Goal: Task Accomplishment & Management: Manage account settings

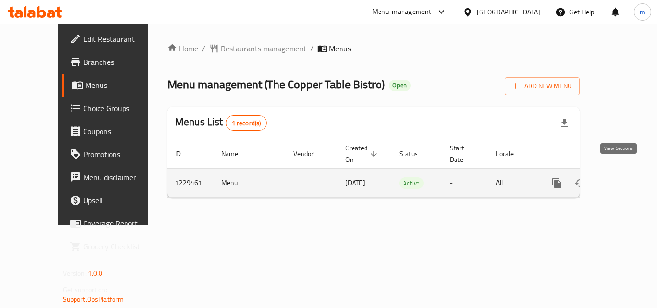
click at [622, 179] on icon "enhanced table" at bounding box center [626, 183] width 9 height 9
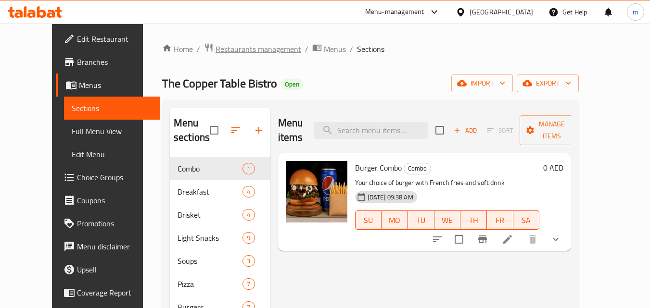
click at [222, 49] on span "Restaurants management" at bounding box center [259, 49] width 86 height 12
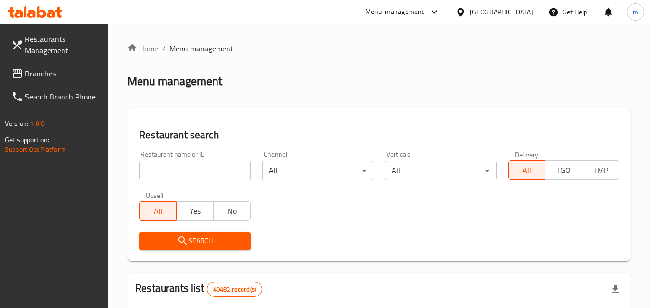
click at [188, 166] on input "search" at bounding box center [194, 170] width 111 height 19
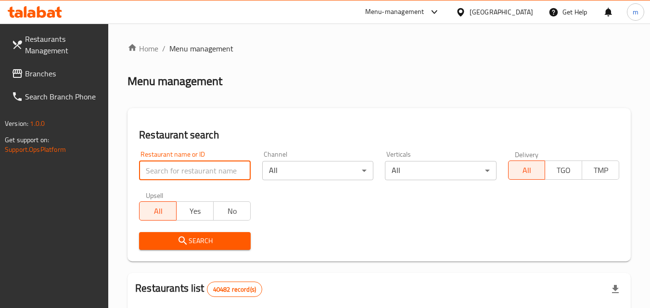
paste input "676706"
type input "676706"
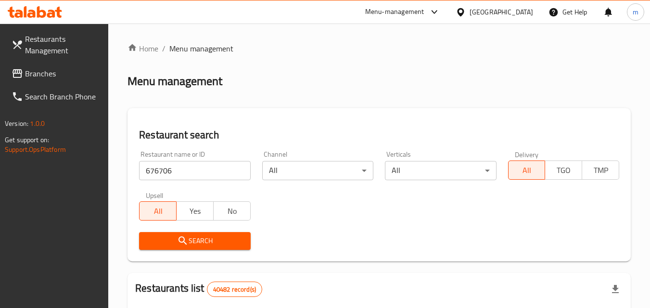
click at [225, 237] on span "Search" at bounding box center [195, 241] width 96 height 12
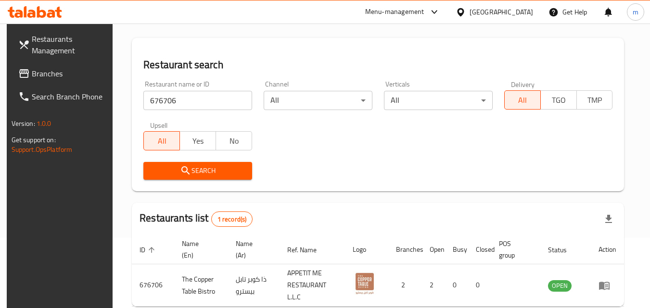
scroll to position [25, 0]
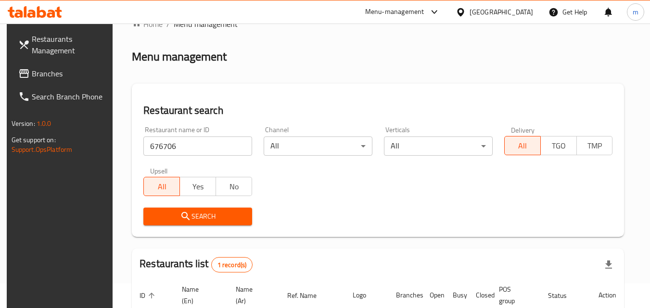
click at [61, 73] on span "Branches" at bounding box center [70, 74] width 76 height 12
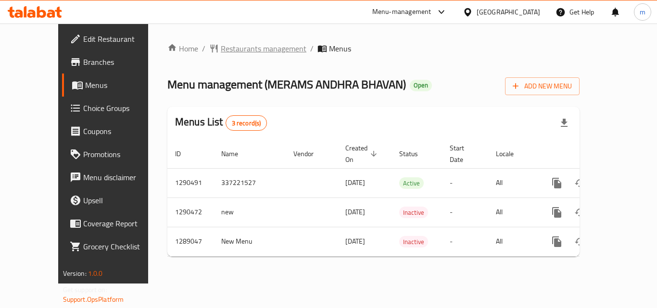
click at [229, 45] on span "Restaurants management" at bounding box center [264, 49] width 86 height 12
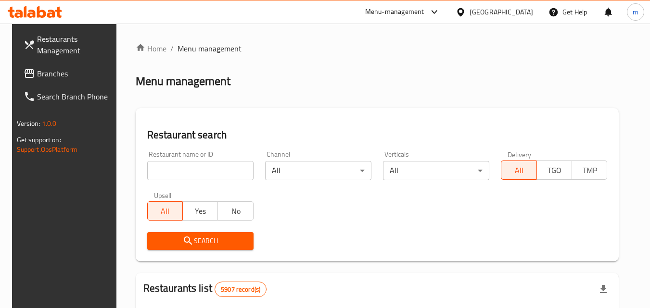
click at [174, 171] on input "search" at bounding box center [200, 170] width 106 height 19
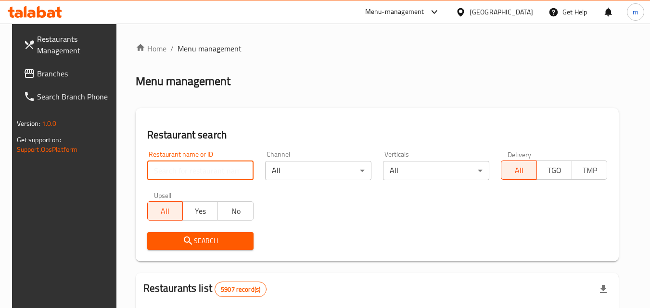
paste input "697516"
type input "697516"
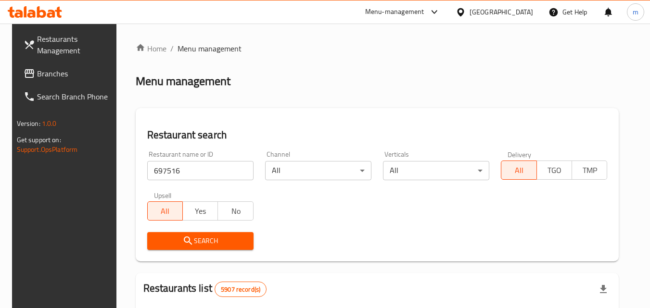
click at [197, 238] on span "Search" at bounding box center [200, 241] width 91 height 12
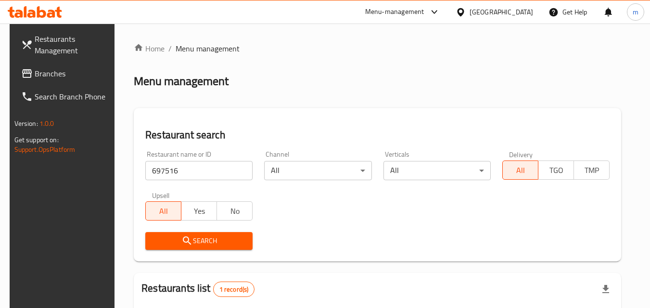
scroll to position [121, 0]
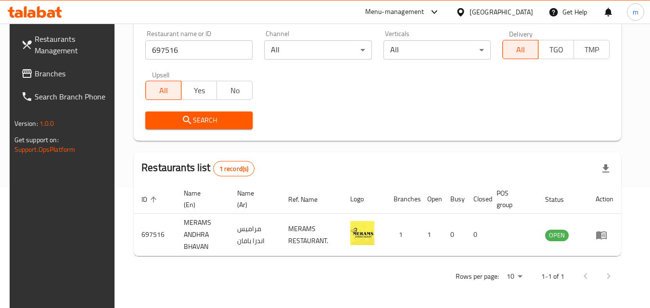
click at [35, 77] on span "Branches" at bounding box center [73, 74] width 76 height 12
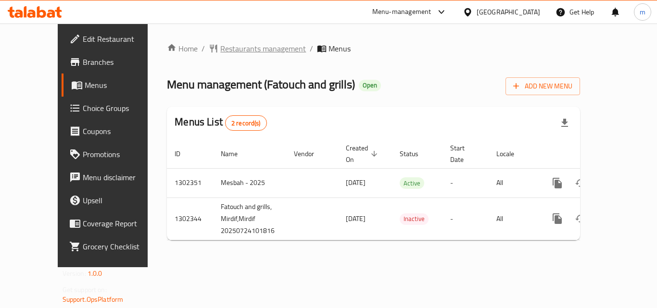
click at [220, 52] on span "Restaurants management" at bounding box center [263, 49] width 86 height 12
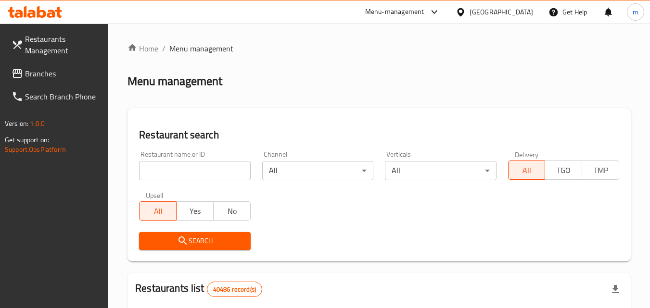
click at [206, 174] on input "search" at bounding box center [194, 170] width 111 height 19
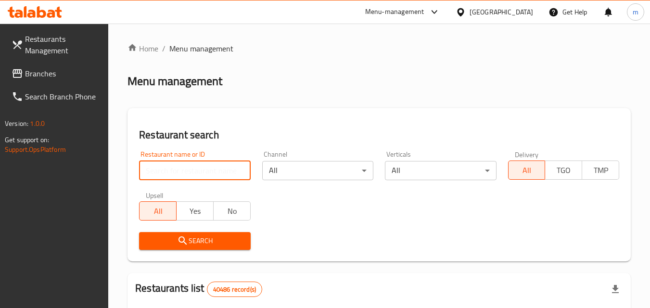
paste input "702402"
type input "702402"
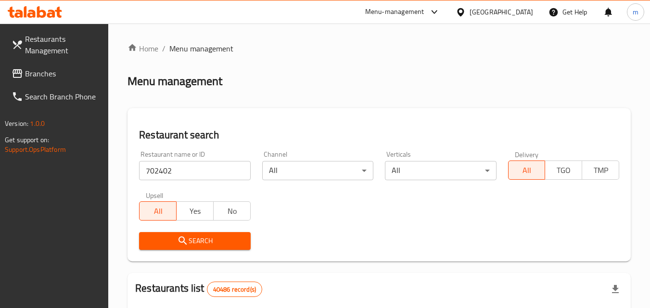
click at [188, 244] on icon "submit" at bounding box center [183, 241] width 12 height 12
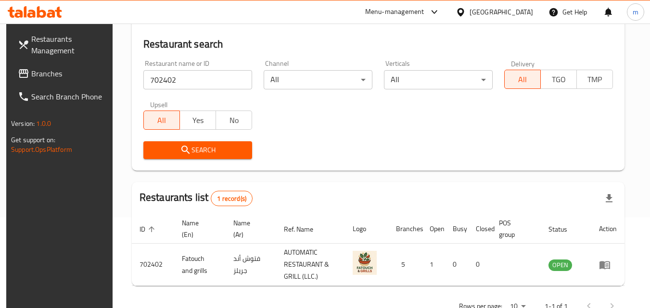
scroll to position [121, 0]
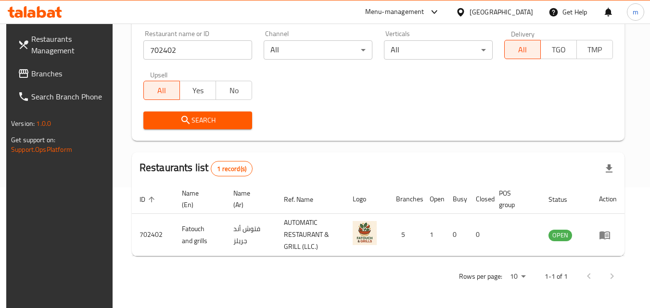
click at [37, 72] on span "Branches" at bounding box center [69, 74] width 76 height 12
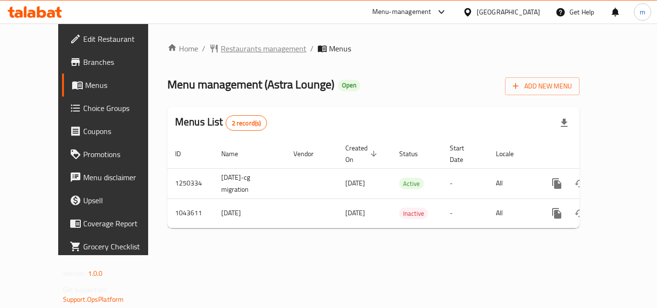
click at [231, 46] on span "Restaurants management" at bounding box center [264, 49] width 86 height 12
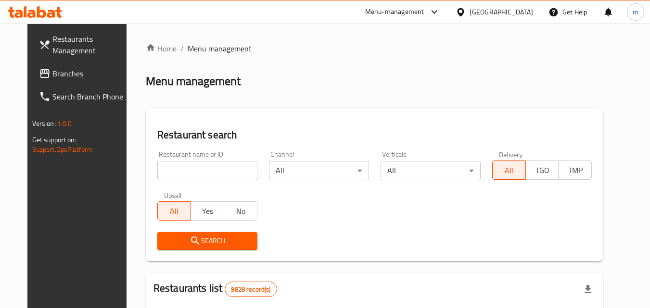
click at [174, 169] on input "search" at bounding box center [207, 170] width 100 height 19
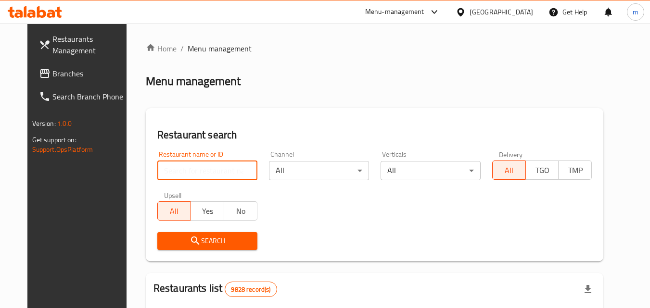
paste input "662230"
type input "662230"
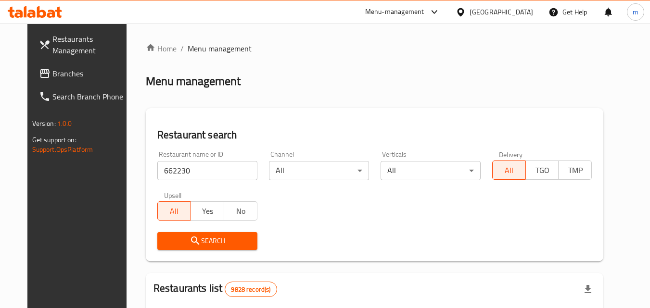
click at [222, 244] on span "Search" at bounding box center [207, 241] width 85 height 12
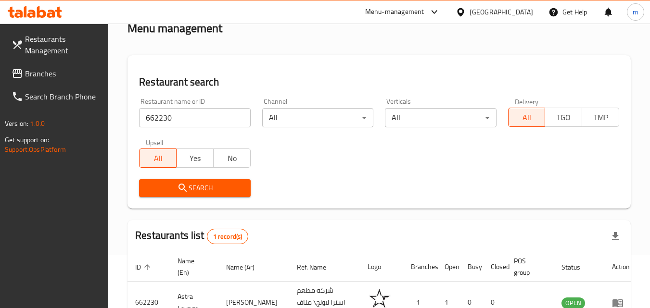
scroll to position [121, 0]
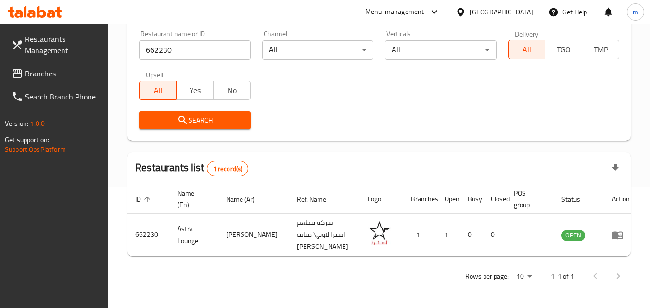
click at [63, 69] on span "Branches" at bounding box center [63, 74] width 76 height 12
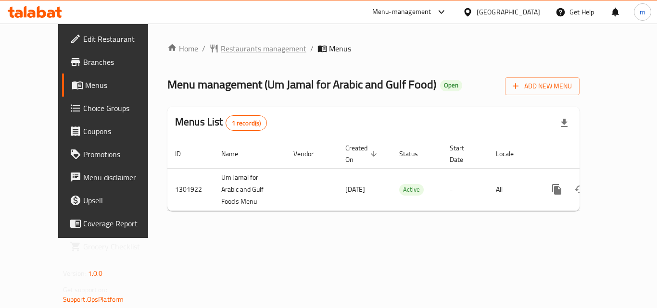
click at [221, 47] on span "Restaurants management" at bounding box center [264, 49] width 86 height 12
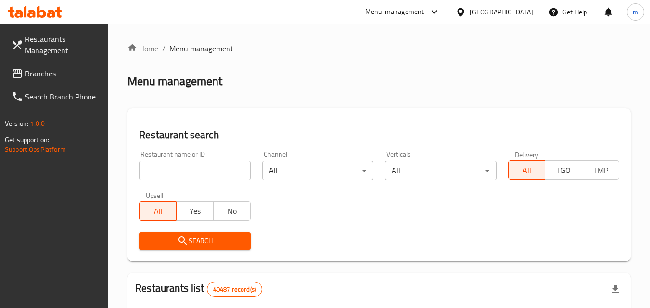
click at [211, 170] on input "search" at bounding box center [194, 170] width 111 height 19
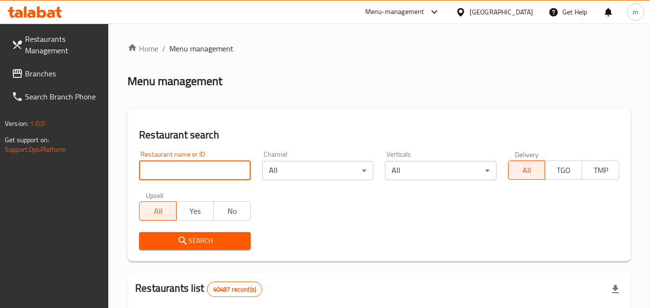
paste input "702018"
type input "702018"
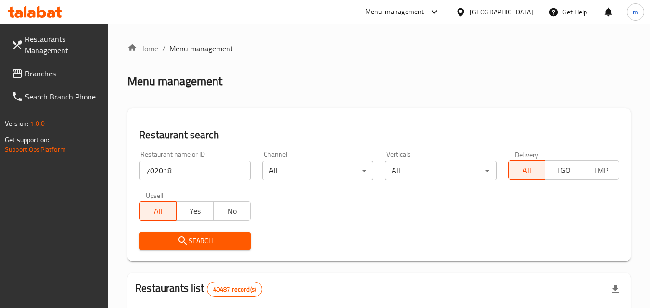
click at [209, 238] on span "Search" at bounding box center [195, 241] width 96 height 12
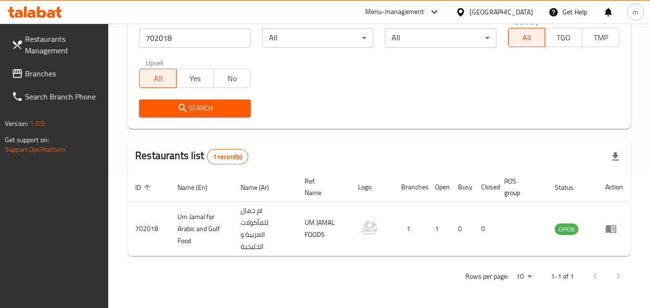
scroll to position [37, 0]
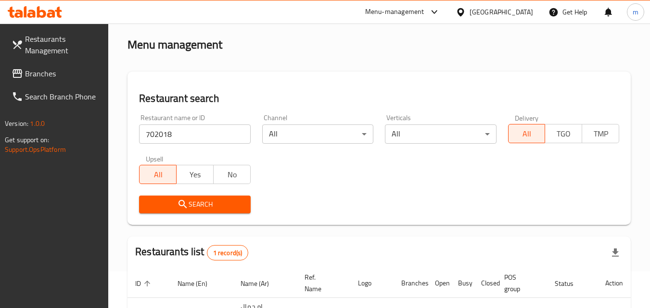
click at [496, 9] on div "[GEOGRAPHIC_DATA]" at bounding box center [502, 12] width 64 height 11
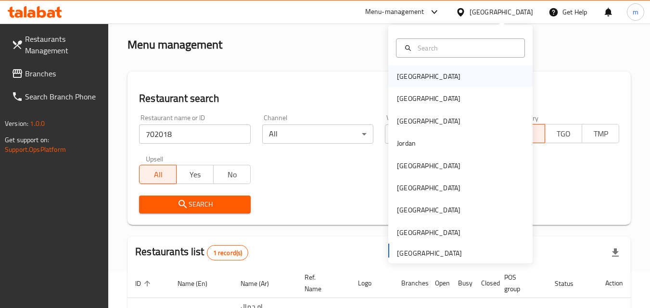
click at [431, 74] on div "Bahrain" at bounding box center [460, 76] width 144 height 22
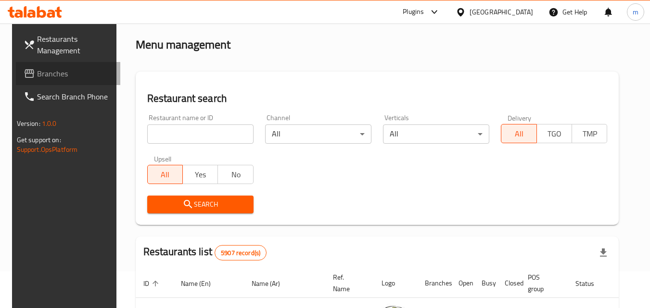
click at [49, 72] on span "Branches" at bounding box center [75, 74] width 76 height 12
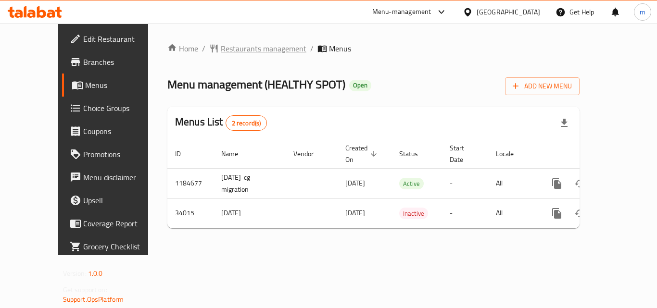
click at [232, 48] on span "Restaurants management" at bounding box center [264, 49] width 86 height 12
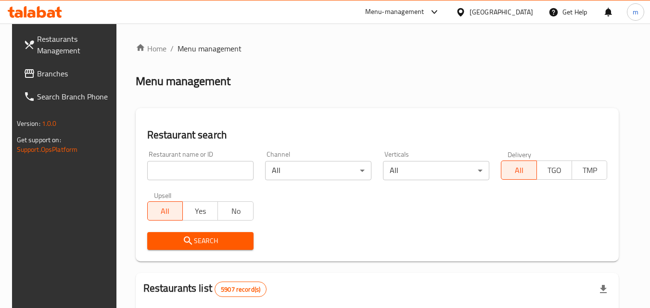
click at [172, 168] on input "search" at bounding box center [200, 170] width 106 height 19
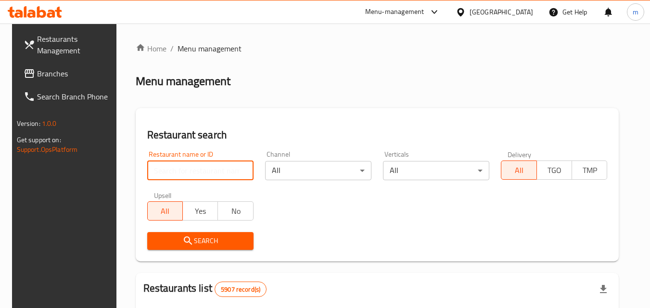
paste input "17492"
type input "17492"
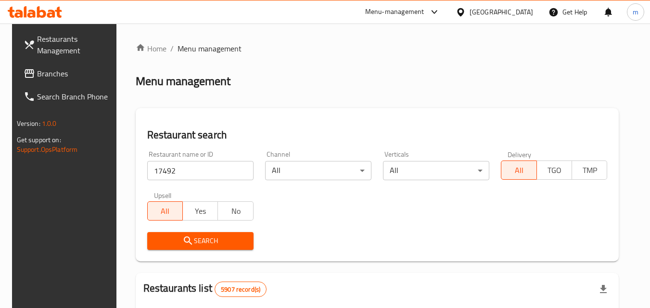
click at [182, 239] on icon "submit" at bounding box center [188, 241] width 12 height 12
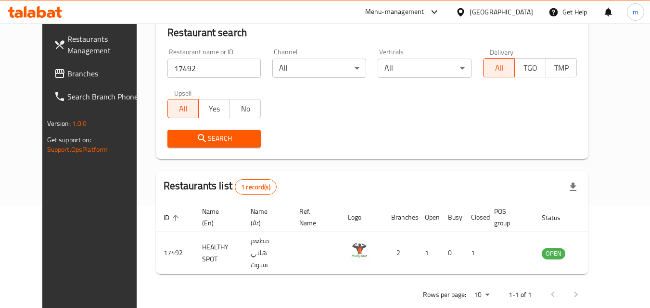
scroll to position [113, 0]
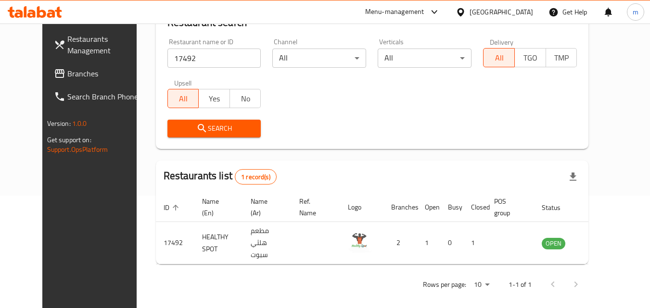
click at [516, 9] on div "[GEOGRAPHIC_DATA]" at bounding box center [502, 12] width 64 height 11
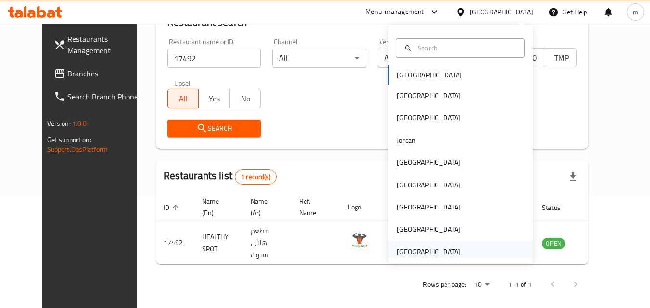
click at [417, 247] on div "[GEOGRAPHIC_DATA]" at bounding box center [429, 252] width 64 height 11
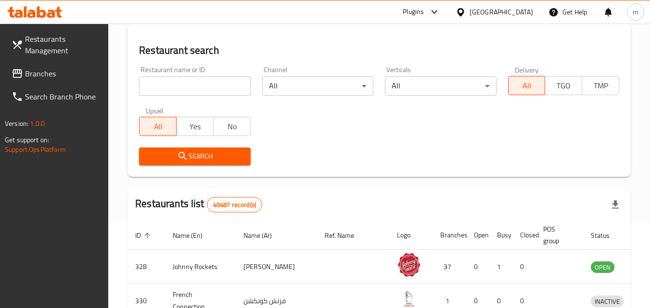
scroll to position [113, 0]
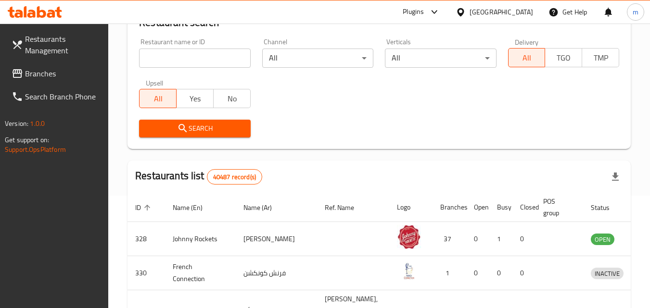
click at [41, 74] on span "Branches" at bounding box center [63, 74] width 76 height 12
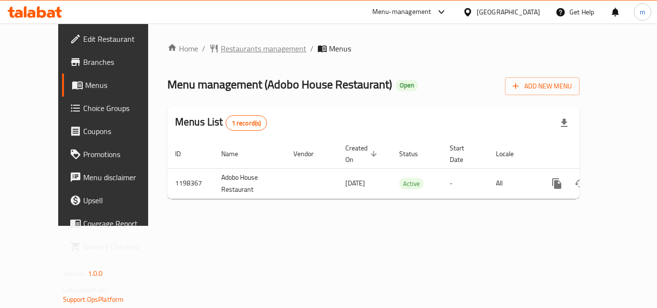
click at [221, 48] on span "Restaurants management" at bounding box center [264, 49] width 86 height 12
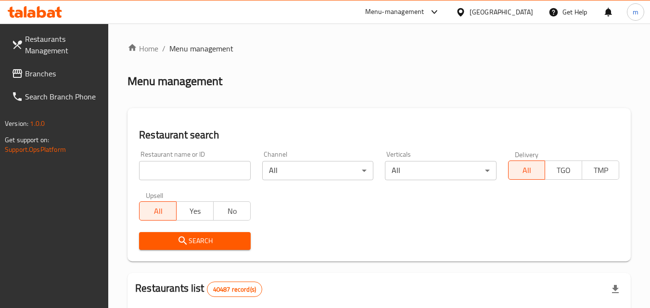
click at [204, 172] on input "search" at bounding box center [194, 170] width 111 height 19
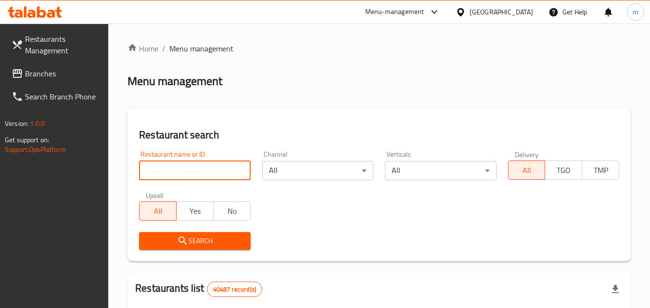
paste input "714116"
type input "714116"
click button "Search" at bounding box center [194, 241] width 111 height 18
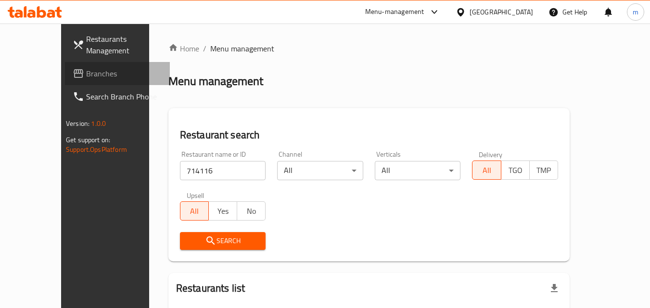
click at [86, 78] on span "Branches" at bounding box center [124, 74] width 76 height 12
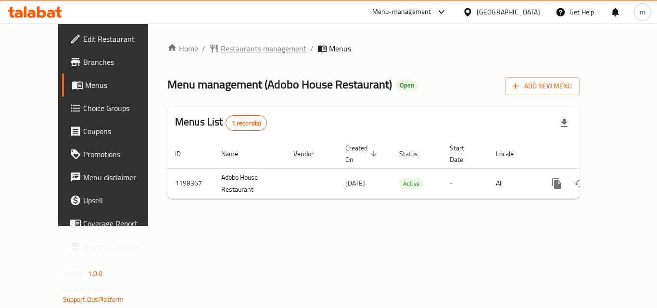
click at [232, 52] on span "Restaurants management" at bounding box center [264, 49] width 86 height 12
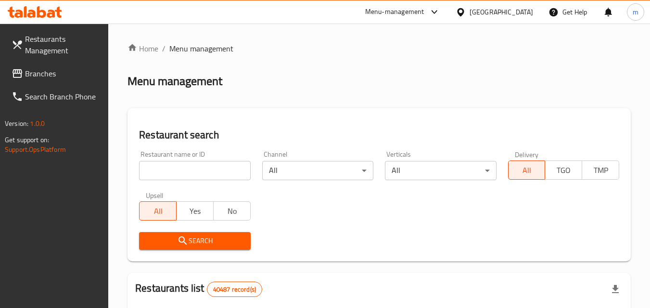
click at [187, 176] on input "search" at bounding box center [194, 170] width 111 height 19
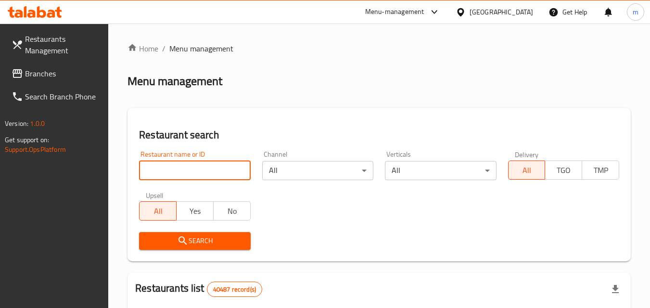
paste input "668123"
type input "668123"
click button "Search" at bounding box center [194, 241] width 111 height 18
click at [502, 16] on div "United Arab Emirates" at bounding box center [502, 12] width 64 height 11
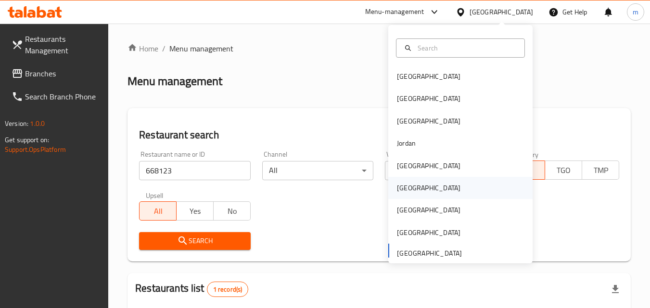
click at [413, 182] on div "[GEOGRAPHIC_DATA]" at bounding box center [428, 188] width 79 height 22
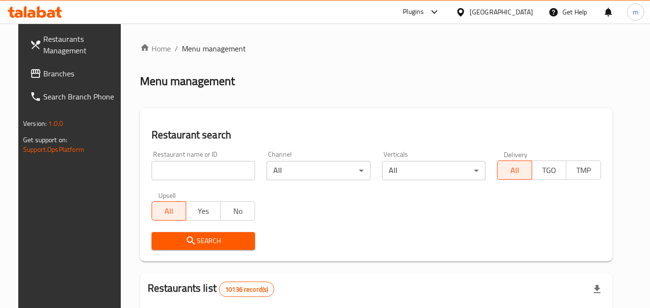
click at [43, 76] on span "Branches" at bounding box center [81, 74] width 76 height 12
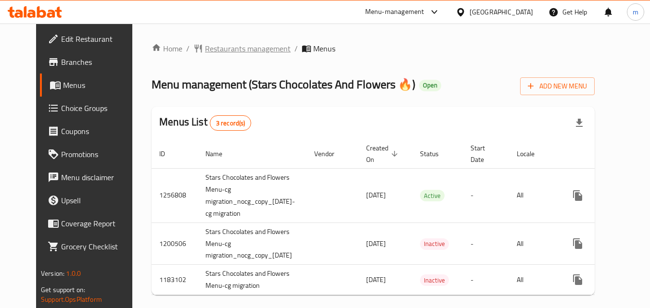
click at [205, 46] on span "Restaurants management" at bounding box center [248, 49] width 86 height 12
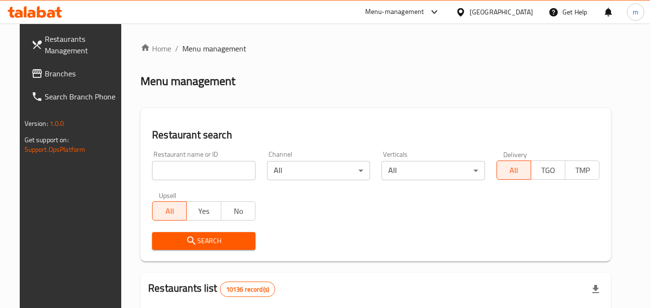
click at [192, 171] on input "search" at bounding box center [203, 170] width 103 height 19
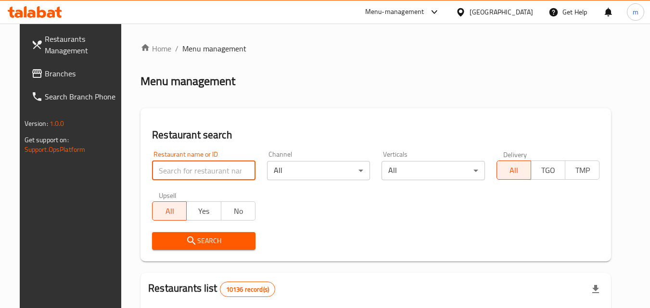
paste input "607306"
type input "607306"
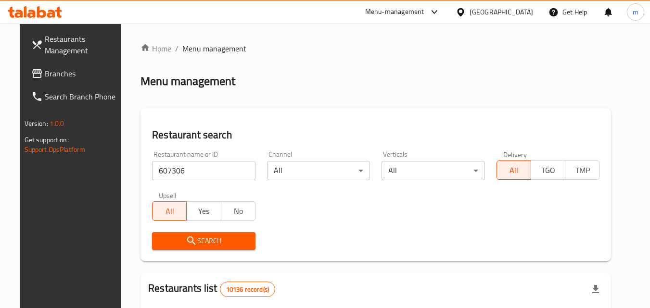
click at [206, 234] on button "Search" at bounding box center [203, 241] width 103 height 18
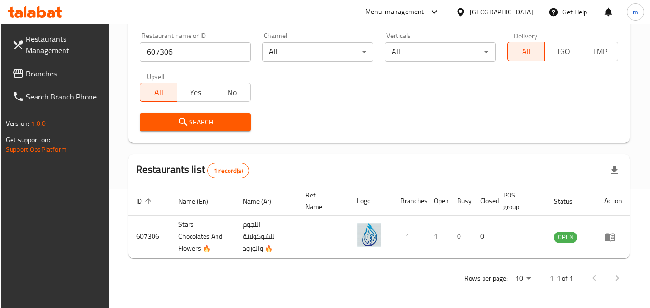
scroll to position [121, 0]
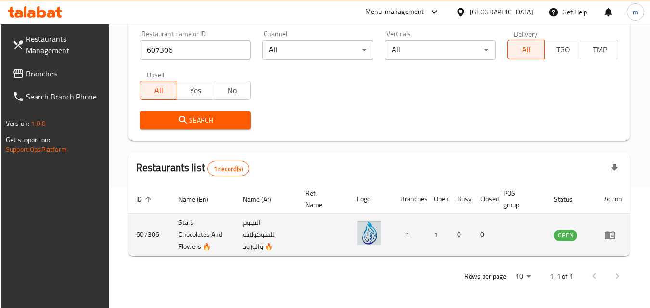
click at [614, 237] on icon "enhanced table" at bounding box center [610, 236] width 12 height 12
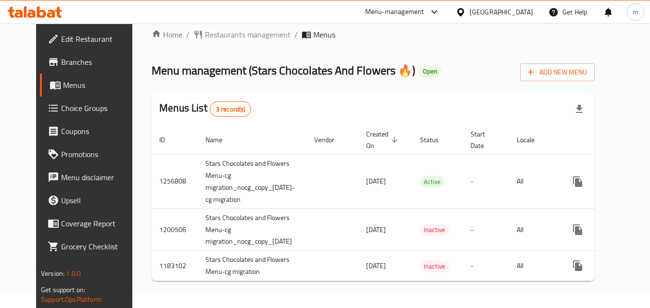
scroll to position [21, 0]
click at [61, 109] on span "Choice Groups" at bounding box center [99, 108] width 76 height 12
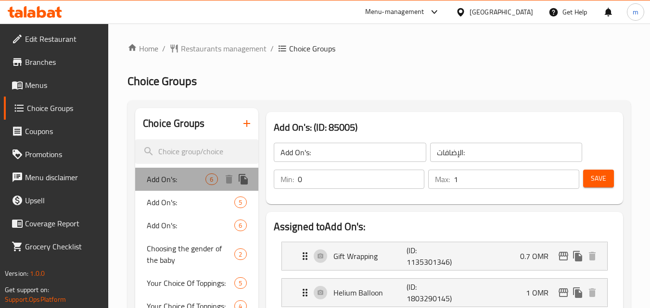
click at [197, 185] on div "Add On's: 6" at bounding box center [196, 179] width 123 height 23
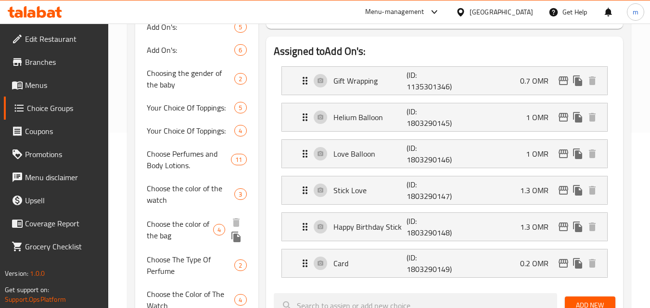
scroll to position [192, 0]
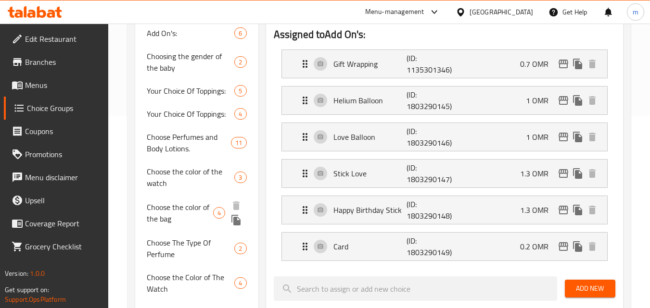
click at [190, 216] on span "Choose the color of the bag" at bounding box center [180, 213] width 66 height 23
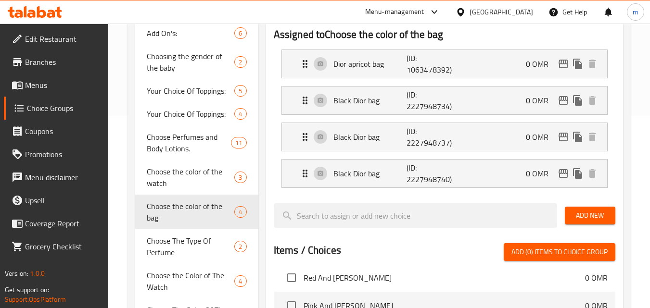
type input "Choose the color of the bag"
type input "اختر لون الحقيبة"
type input "1"
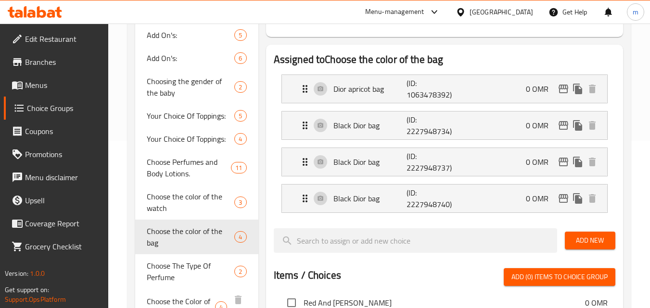
scroll to position [289, 0]
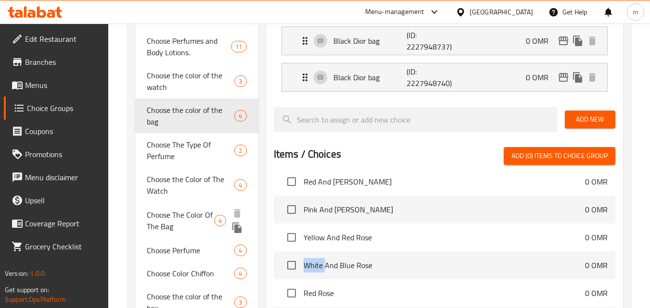
click at [201, 216] on span "Choose The Color Of The Bag" at bounding box center [180, 220] width 67 height 23
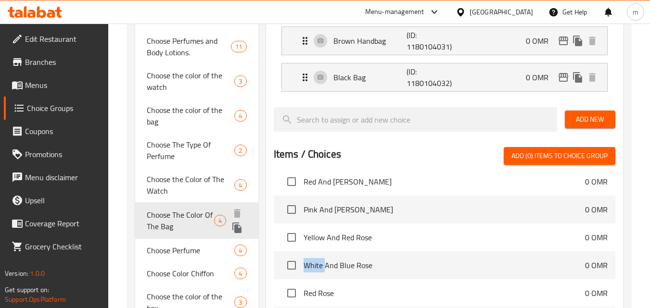
type input "Choose The Color Of The Bag"
type input "اختار لون الحقيبه"
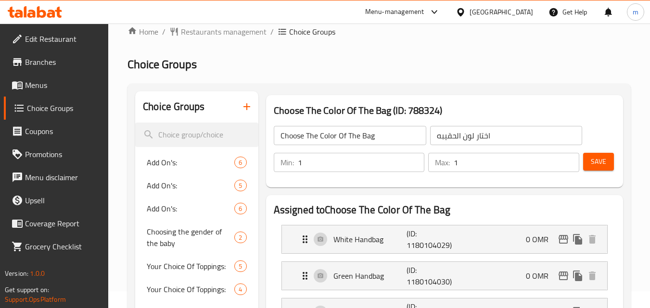
scroll to position [0, 0]
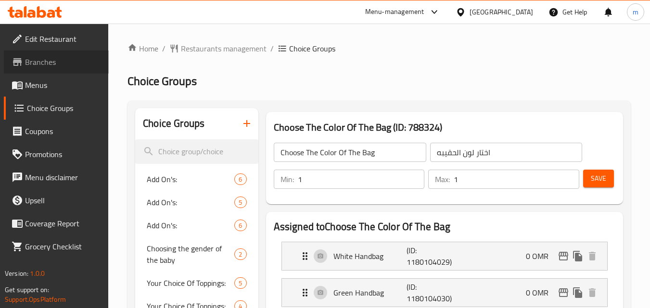
click at [48, 58] on span "Branches" at bounding box center [63, 62] width 76 height 12
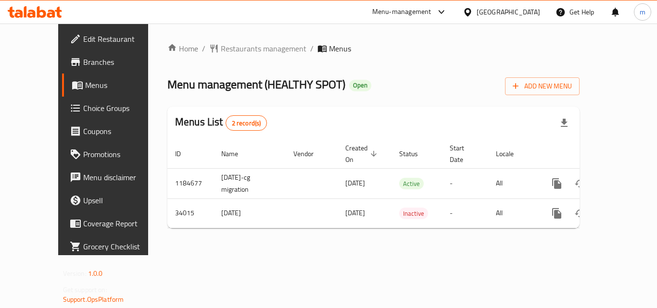
click at [214, 58] on div "Home / Restaurants management / Menus Menu management ( HEALTHY SPOT ) Open Add…" at bounding box center [373, 139] width 412 height 193
click at [223, 54] on span "Restaurants management" at bounding box center [264, 49] width 86 height 12
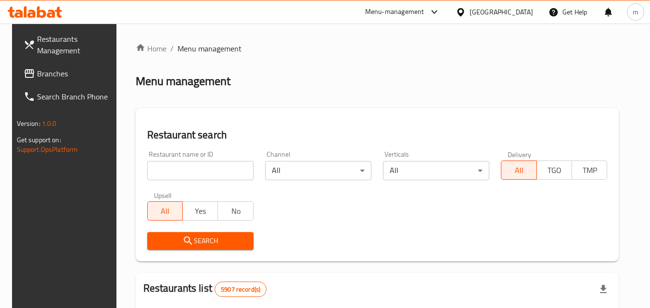
click at [191, 179] on input "search" at bounding box center [200, 170] width 106 height 19
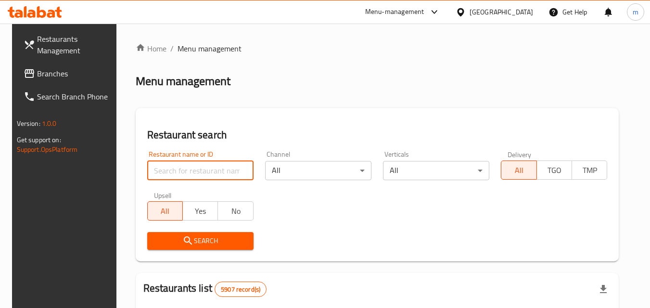
paste input "17492"
type input "17492"
click button "Search" at bounding box center [200, 241] width 106 height 18
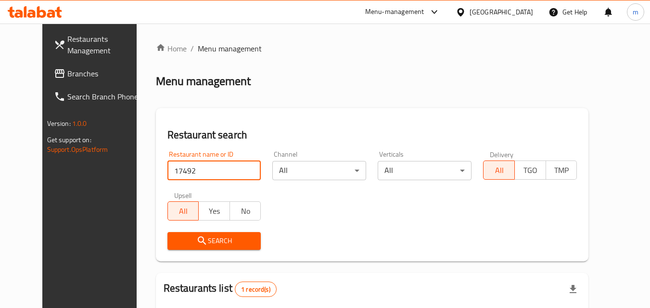
click at [67, 75] on span "Branches" at bounding box center [105, 74] width 76 height 12
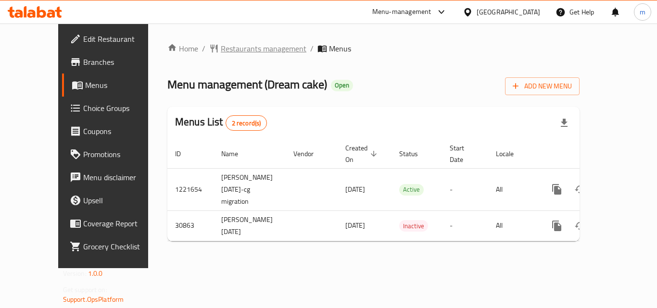
click at [235, 49] on span "Restaurants management" at bounding box center [264, 49] width 86 height 12
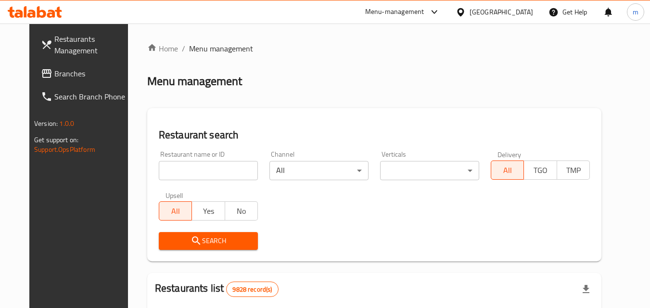
click at [184, 167] on input "search" at bounding box center [208, 170] width 99 height 19
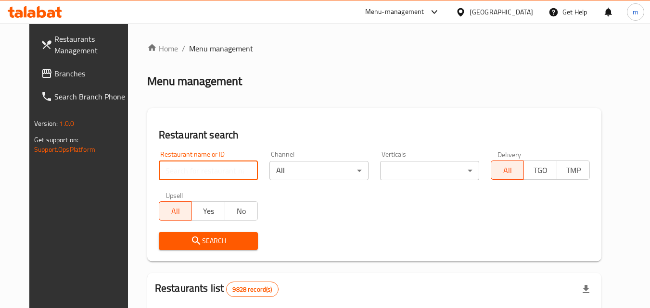
paste input "15835"
type input "15835"
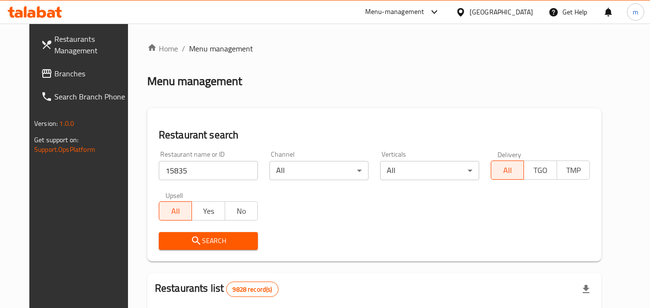
click at [215, 243] on span "Search" at bounding box center [208, 241] width 84 height 12
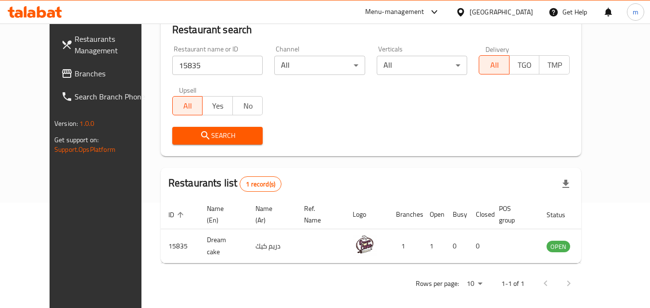
scroll to position [113, 0]
